Goal: Task Accomplishment & Management: Manage account settings

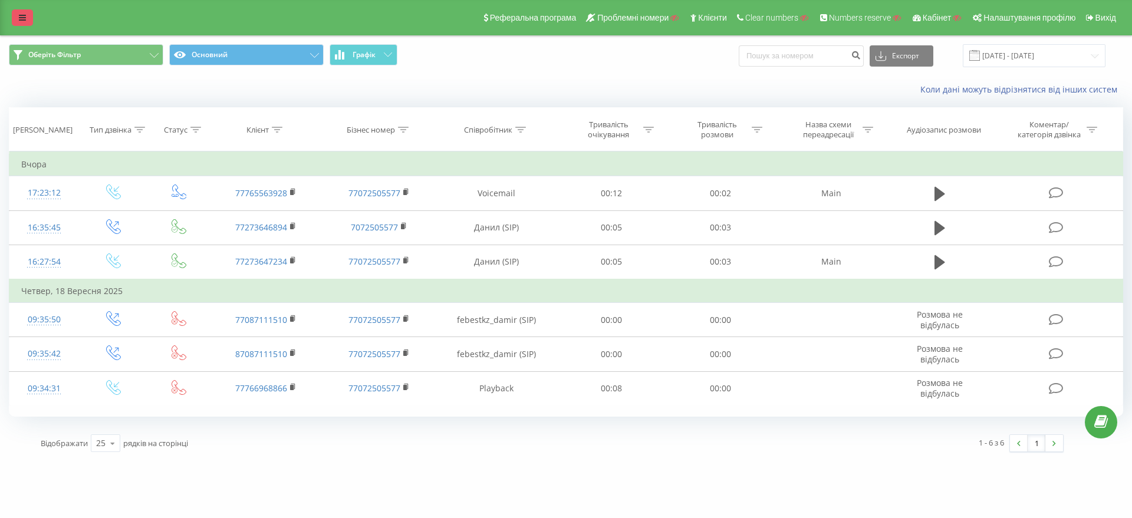
click at [19, 18] on icon at bounding box center [22, 18] width 7 height 8
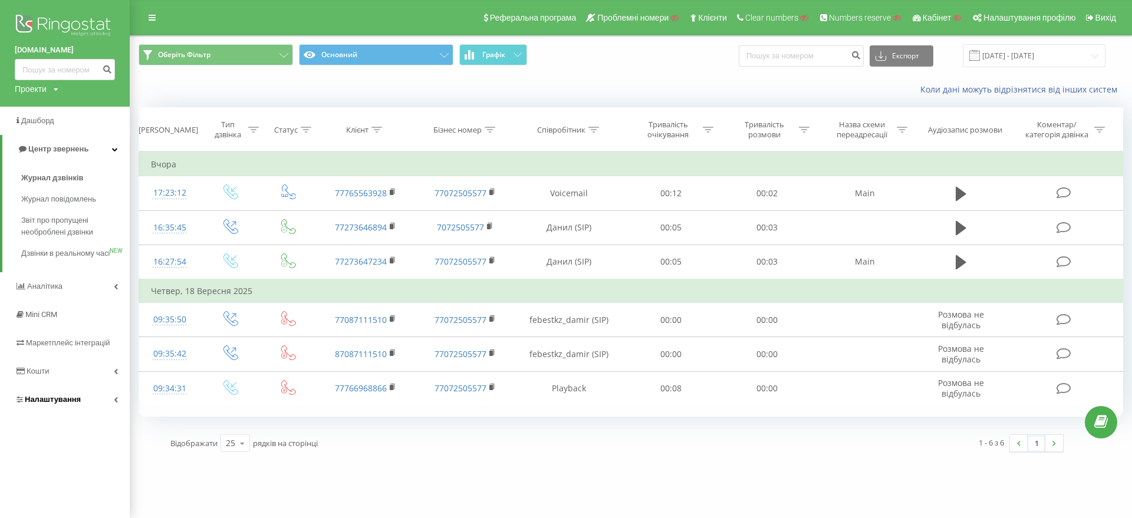
click at [41, 404] on span "Налаштування" at bounding box center [53, 399] width 56 height 9
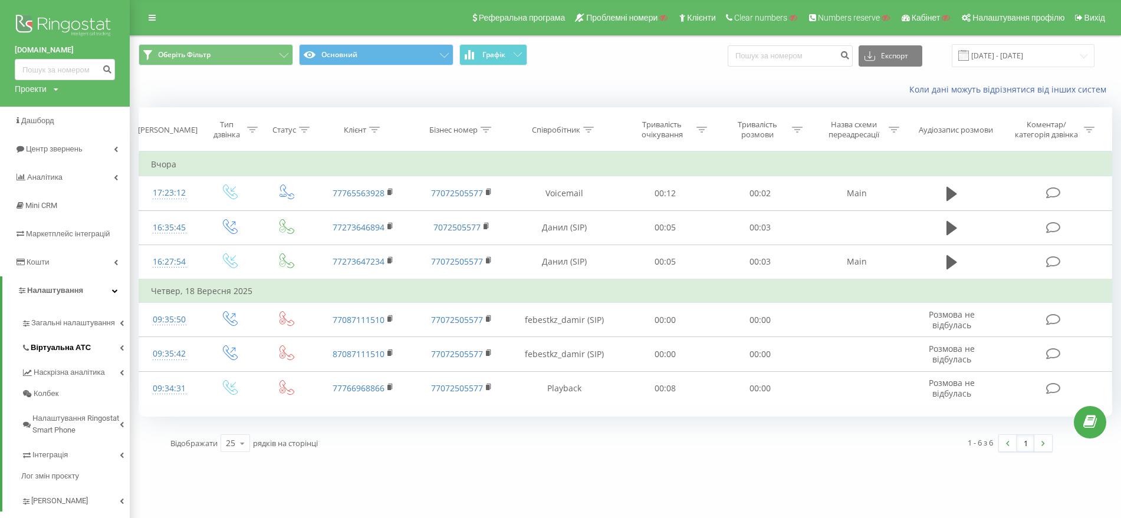
click at [77, 340] on link "Віртуальна АТС" at bounding box center [75, 346] width 108 height 25
click at [68, 405] on link "Підключення номерів" at bounding box center [83, 413] width 93 height 24
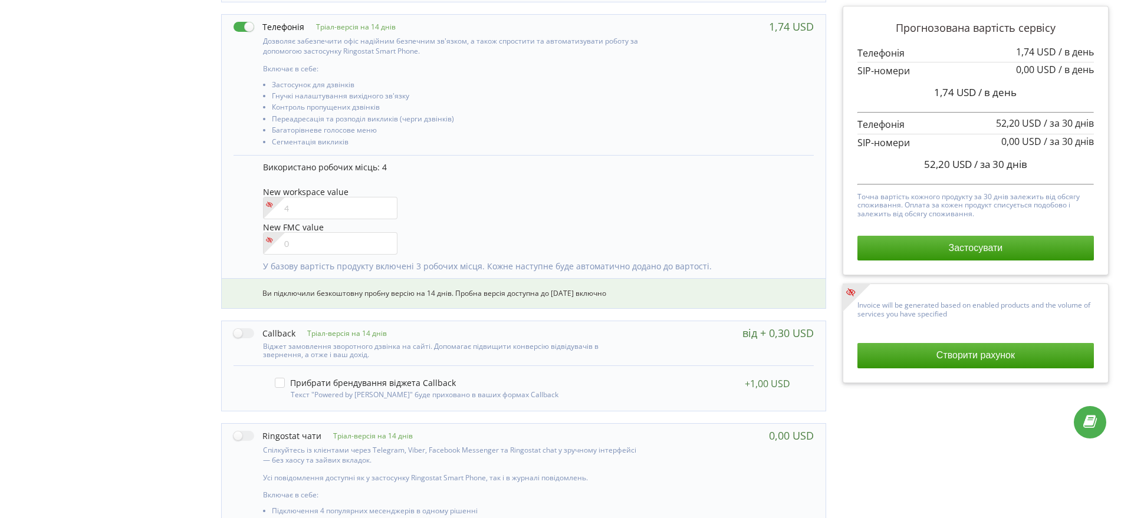
scroll to position [522, 0]
drag, startPoint x: 271, startPoint y: 297, endPoint x: 661, endPoint y: 305, distance: 390.3
click at [661, 305] on div "Ви підключили безкоштовну пробну версію на 14 днів. Пробна версія доступна до […" at bounding box center [524, 296] width 604 height 30
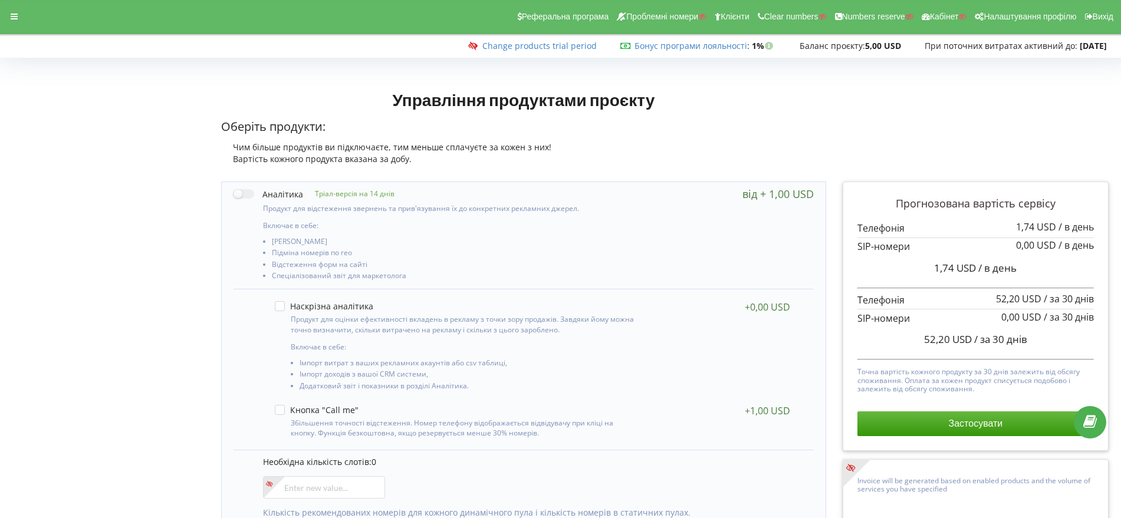
scroll to position [0, 0]
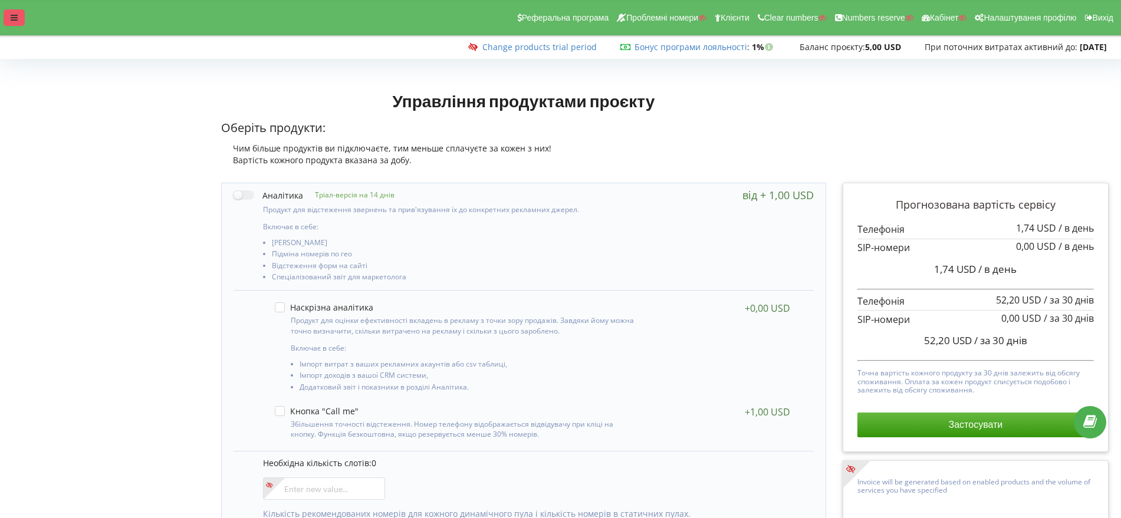
click at [21, 14] on div at bounding box center [14, 17] width 21 height 17
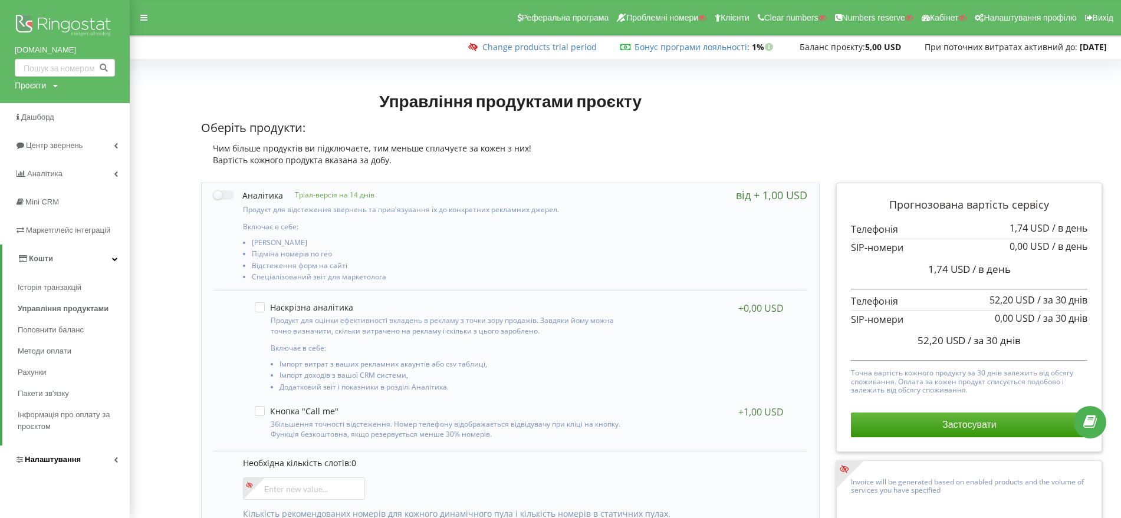
drag, startPoint x: 75, startPoint y: 462, endPoint x: 83, endPoint y: 430, distance: 33.2
click at [75, 462] on span "Налаштування" at bounding box center [53, 459] width 56 height 9
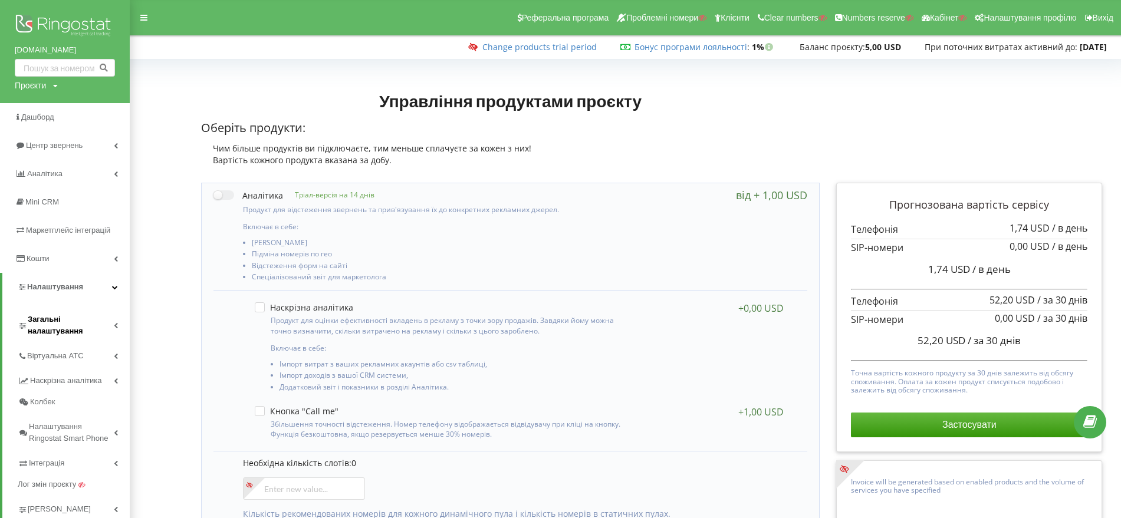
click at [86, 322] on span "Загальні налаштування" at bounding box center [71, 326] width 86 height 24
click at [71, 352] on link "Налаштування проєкту" at bounding box center [82, 359] width 94 height 27
